Goal: Information Seeking & Learning: Find contact information

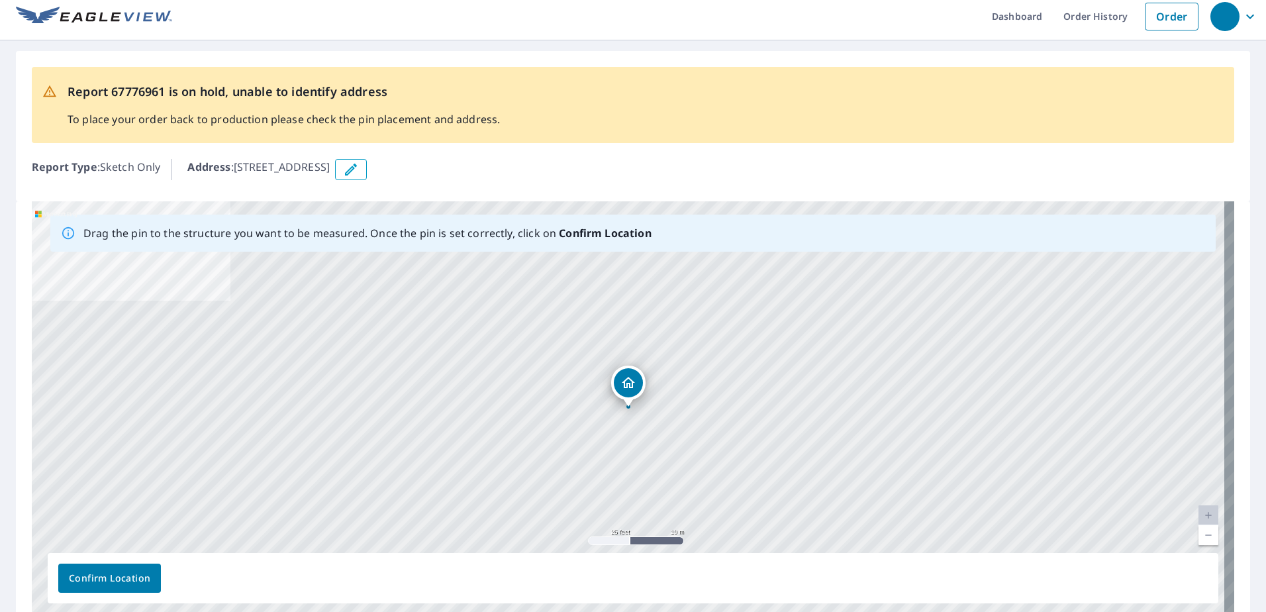
scroll to position [15, 0]
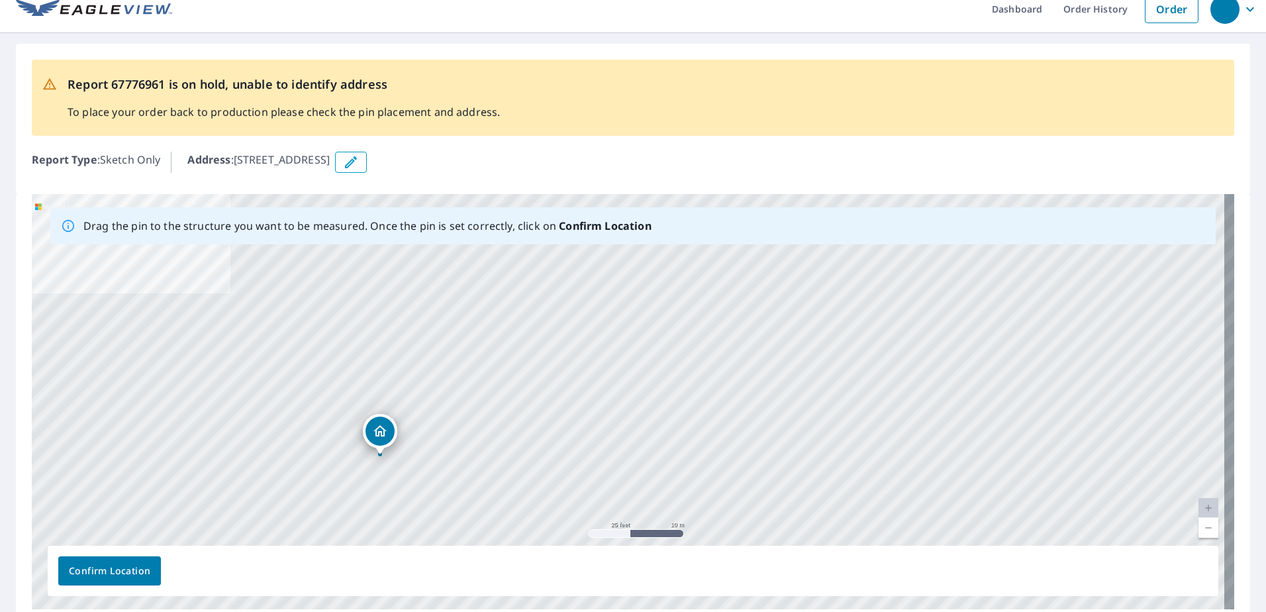
drag, startPoint x: 627, startPoint y: 376, endPoint x: 379, endPoint y: 431, distance: 254.4
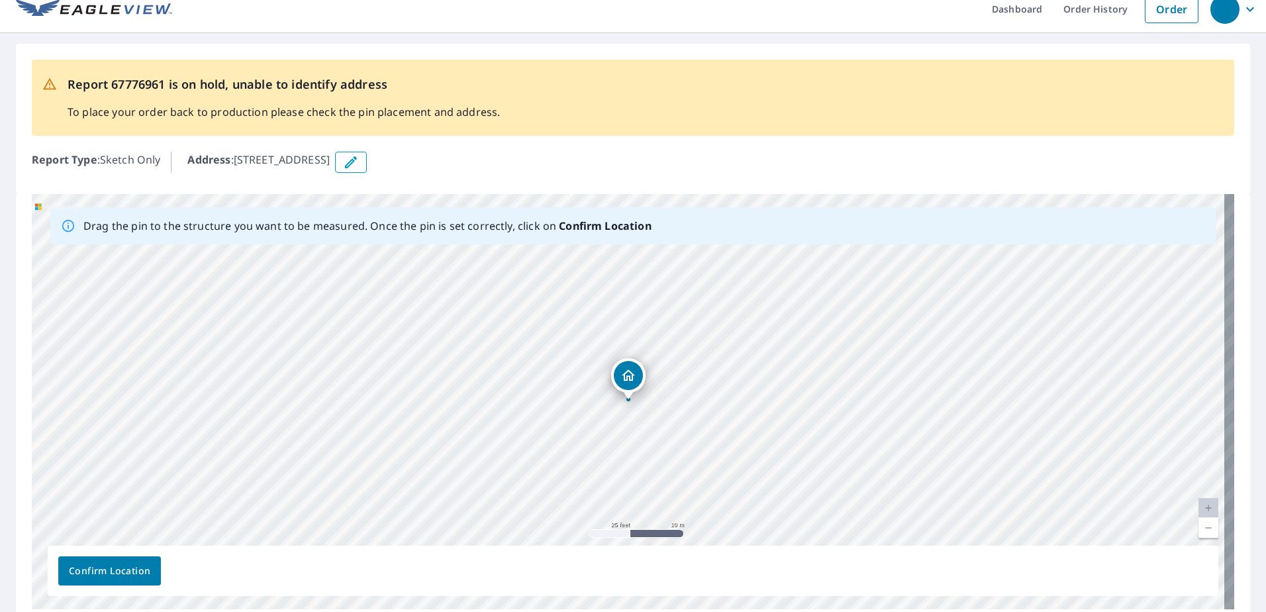
click at [138, 577] on span "Confirm Location" at bounding box center [109, 571] width 81 height 17
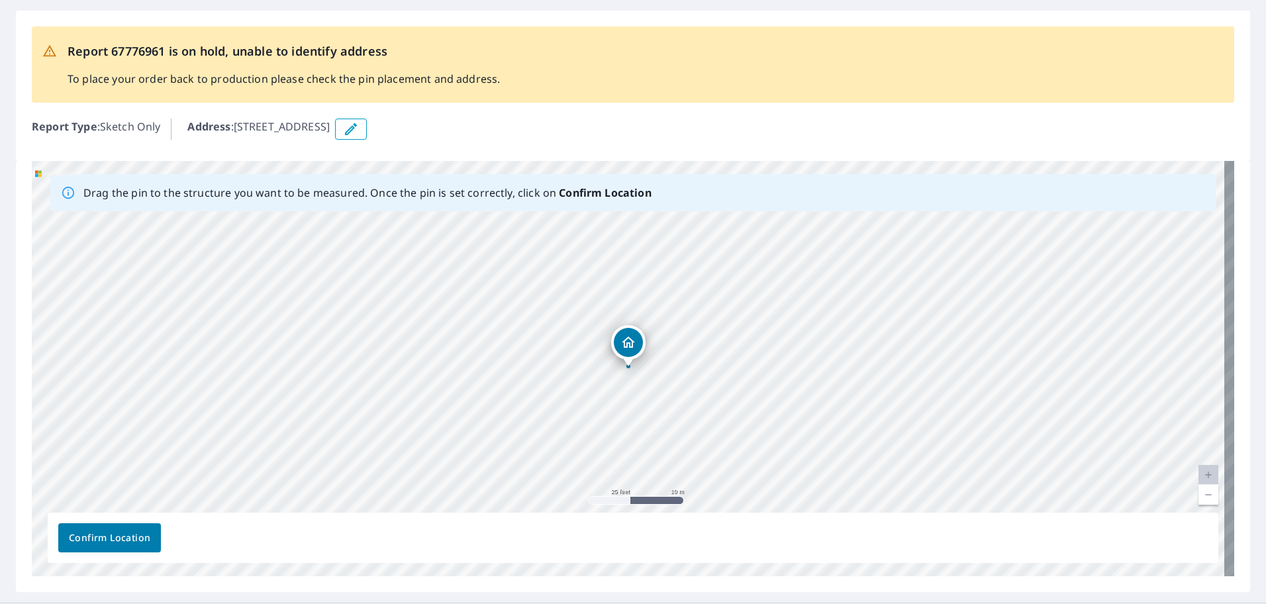
scroll to position [85, 0]
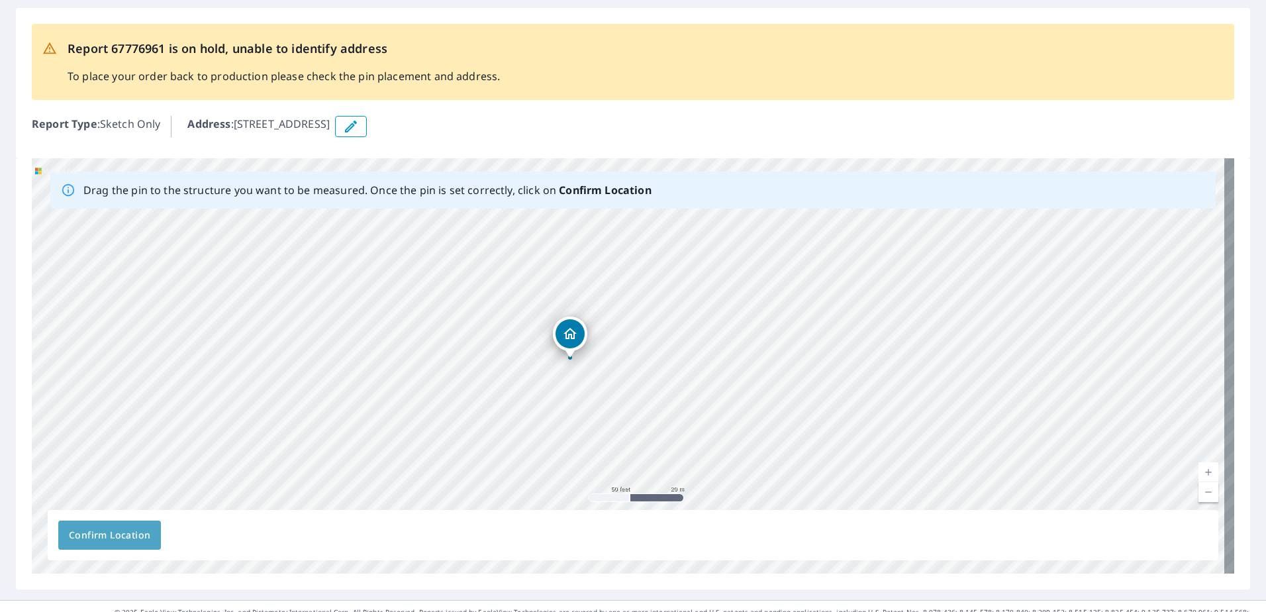
click at [106, 535] on span "Confirm Location" at bounding box center [109, 535] width 81 height 17
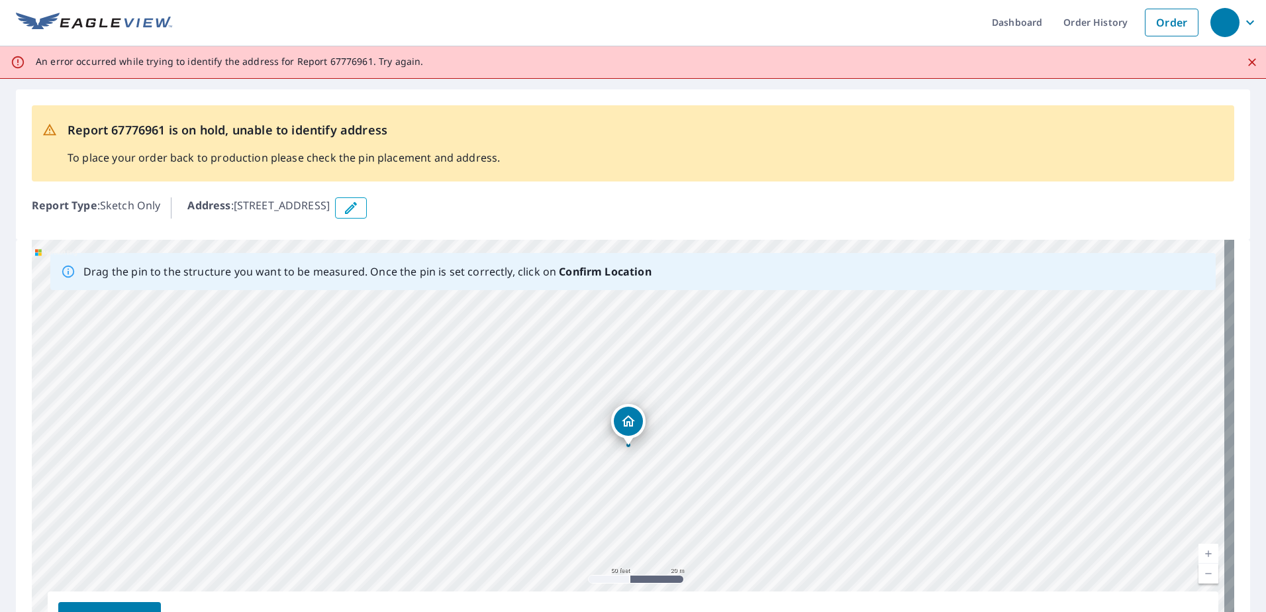
scroll to position [0, 0]
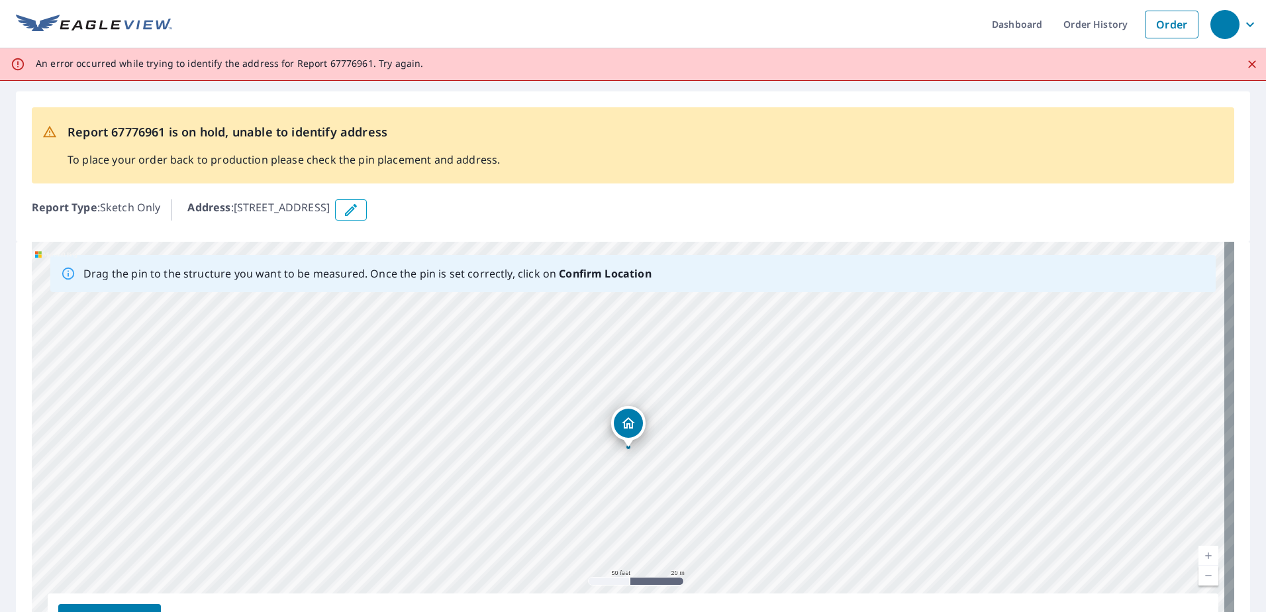
click at [1246, 65] on icon "Close" at bounding box center [1252, 64] width 13 height 13
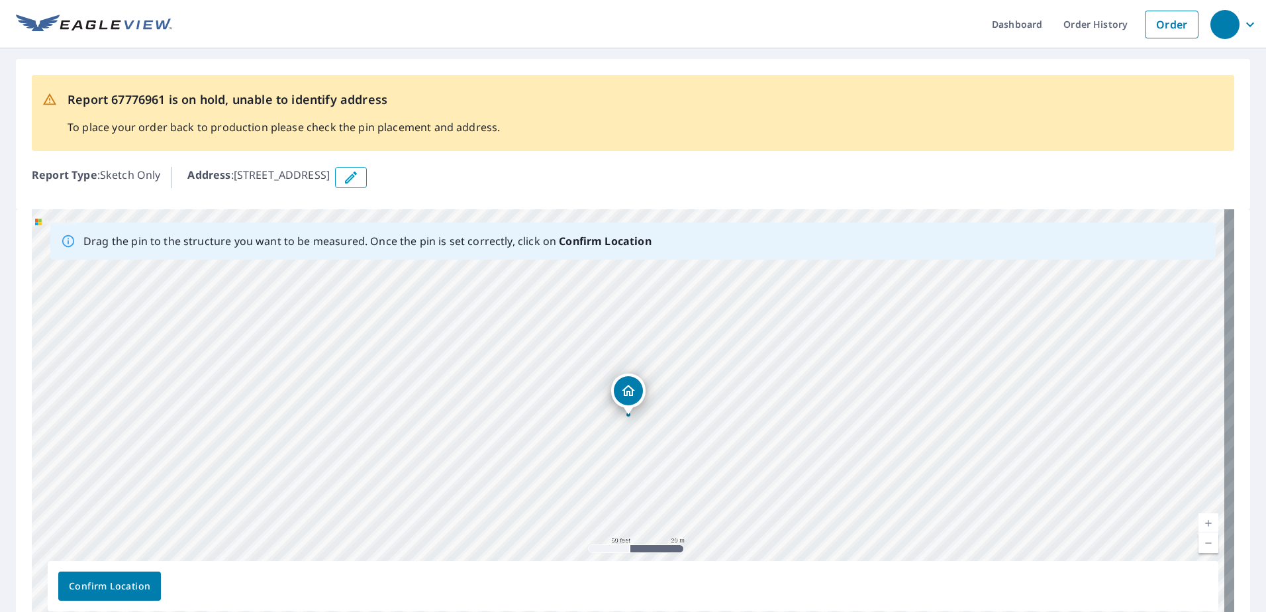
click at [626, 415] on div at bounding box center [628, 414] width 5 height 5
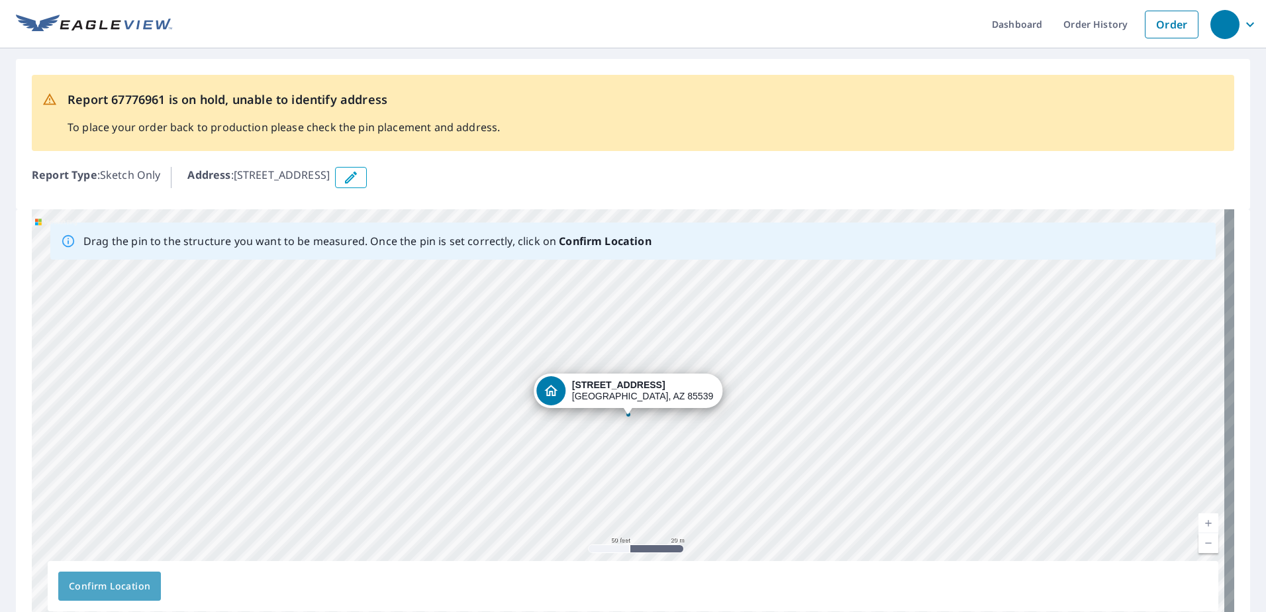
click at [85, 586] on span "Confirm Location" at bounding box center [109, 586] width 81 height 17
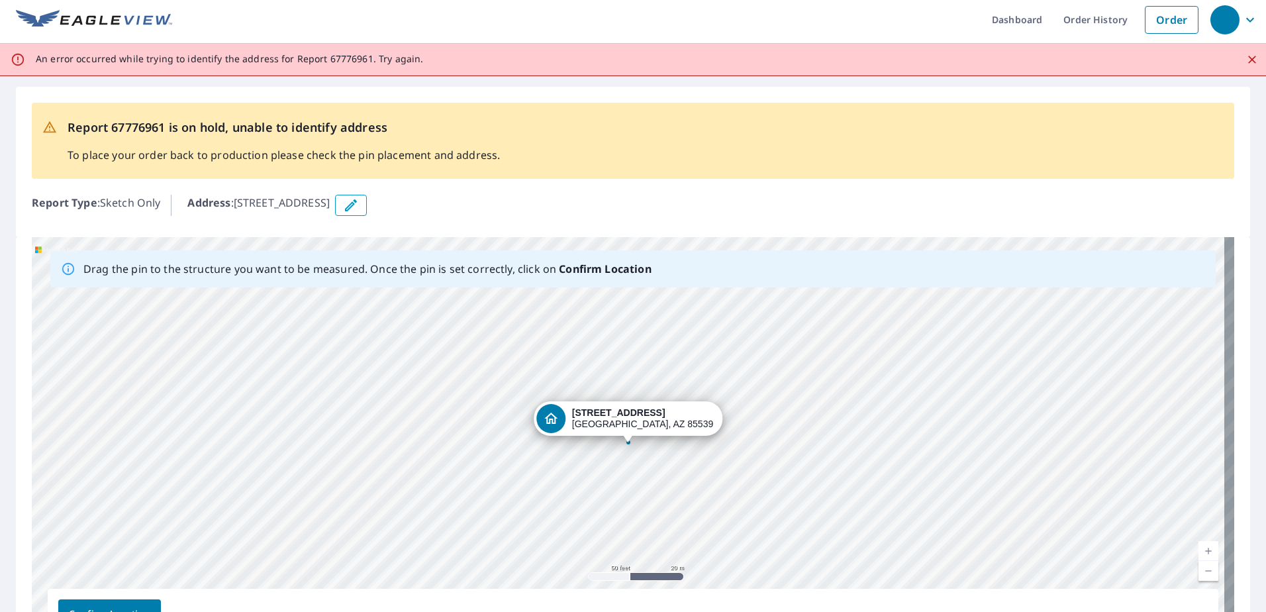
scroll to position [8, 0]
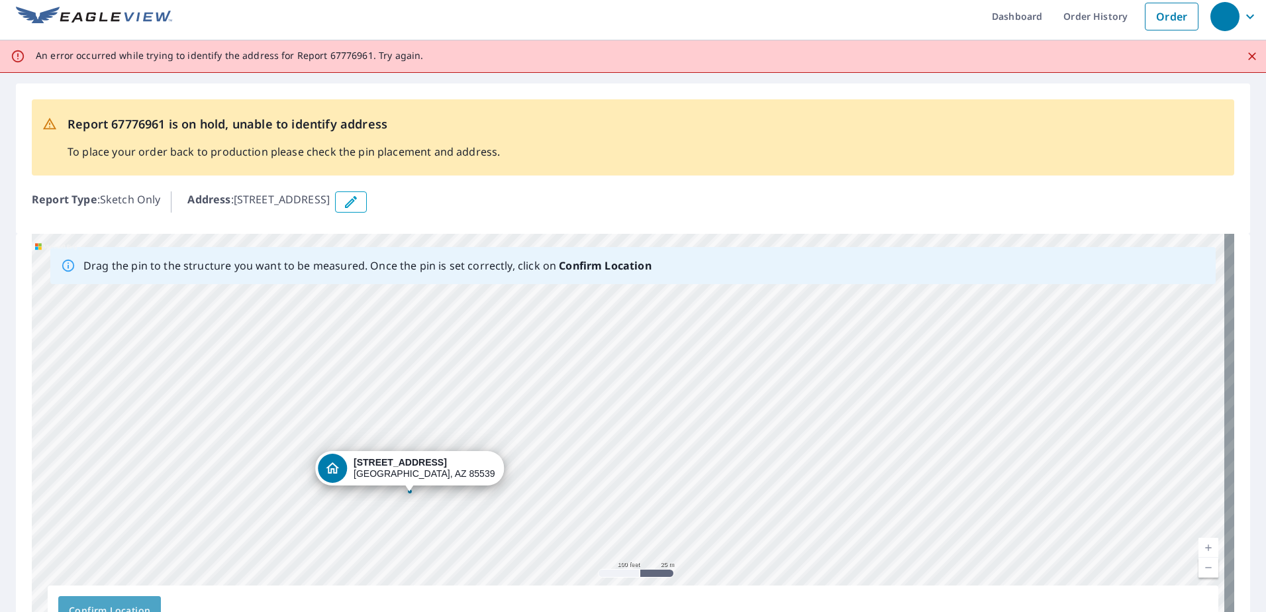
click at [126, 609] on span "Confirm Location" at bounding box center [109, 611] width 81 height 17
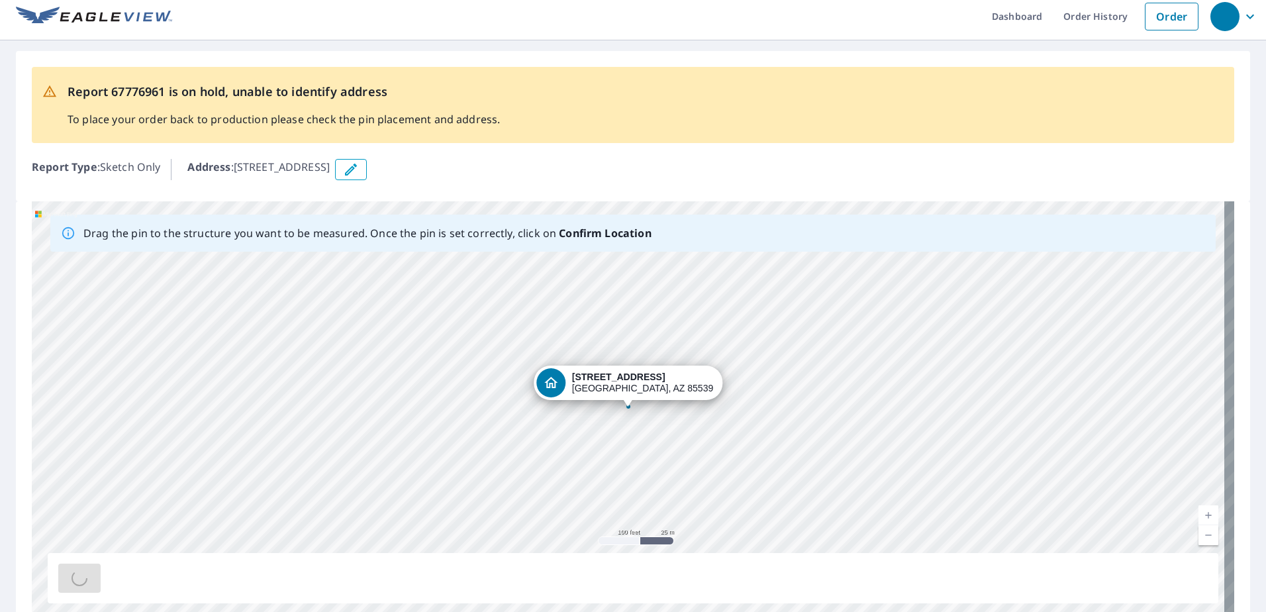
scroll to position [0, 0]
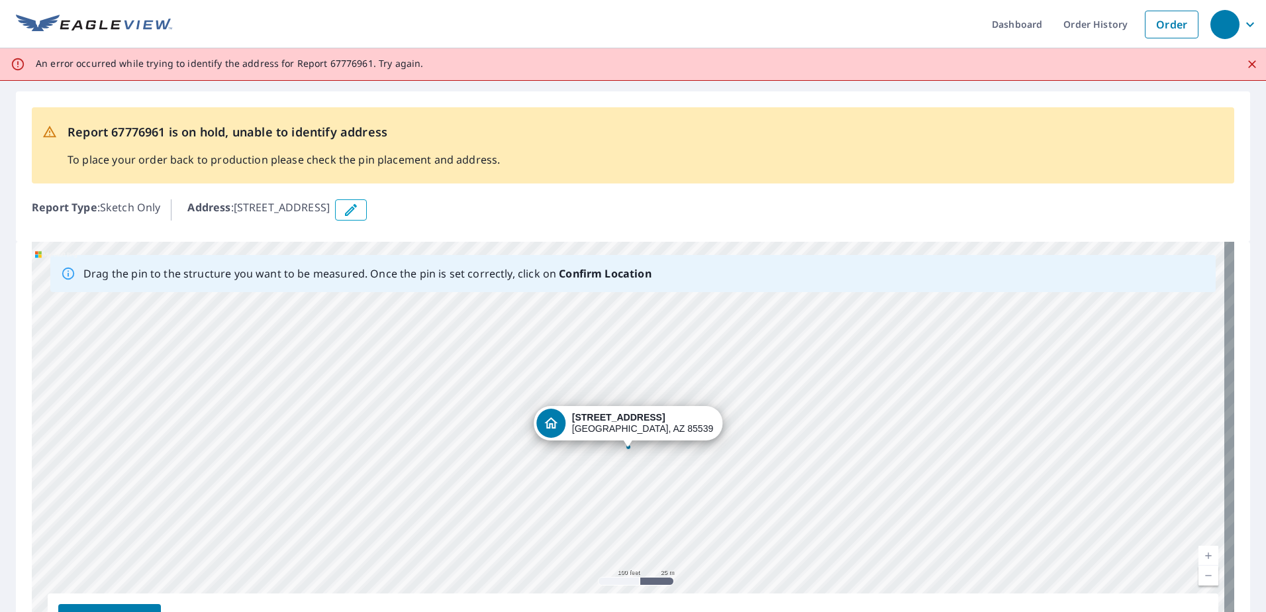
click at [1246, 66] on icon "Close" at bounding box center [1252, 64] width 13 height 13
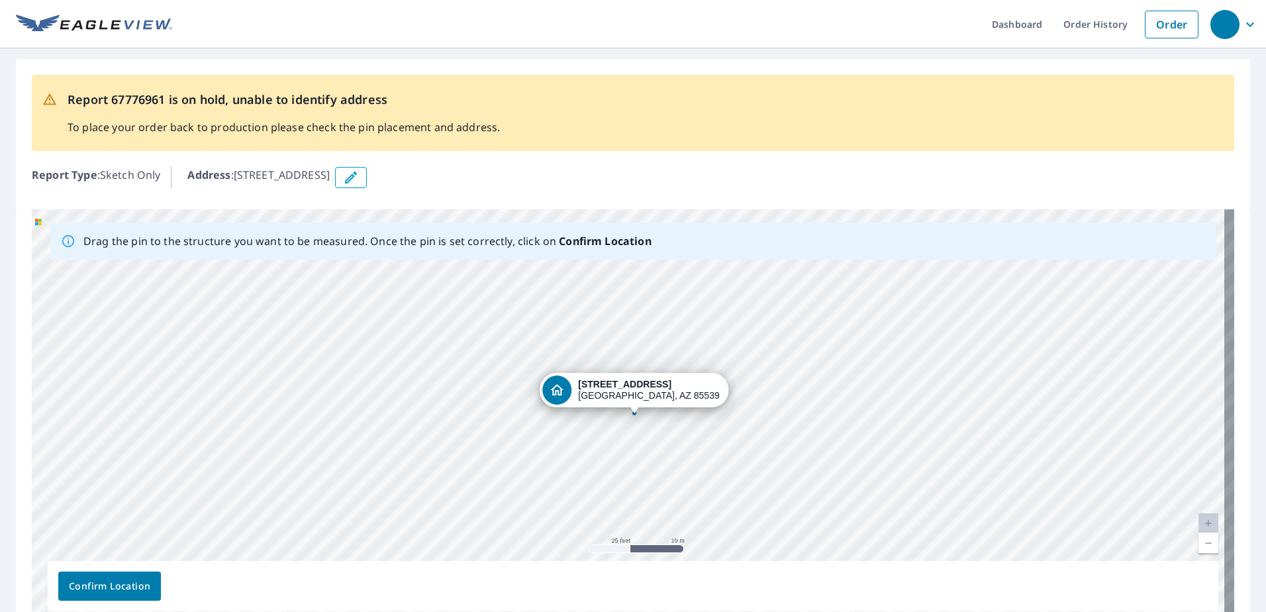
drag, startPoint x: 588, startPoint y: 391, endPoint x: 600, endPoint y: 391, distance: 11.9
click at [600, 391] on div "[STREET_ADDRESS]" at bounding box center [633, 416] width 1203 height 415
click at [152, 582] on button "Confirm Location" at bounding box center [109, 586] width 103 height 29
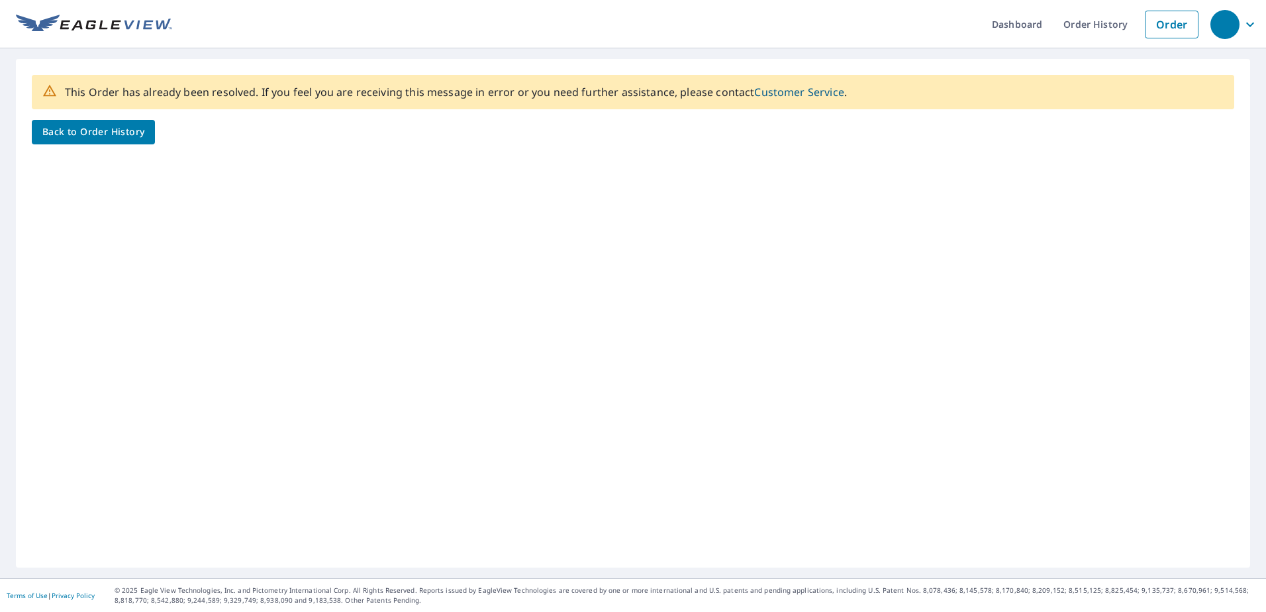
click at [811, 90] on link "Customer Service" at bounding box center [798, 92] width 89 height 15
